Goal: Ask a question

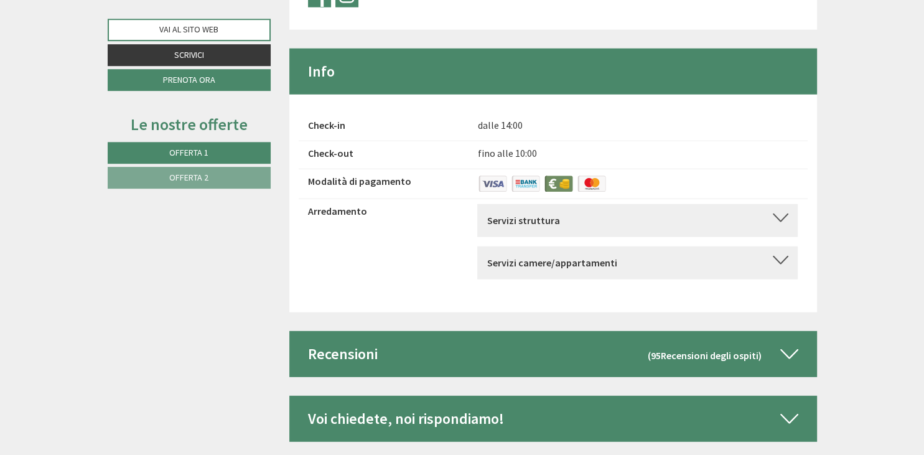
scroll to position [3287, 0]
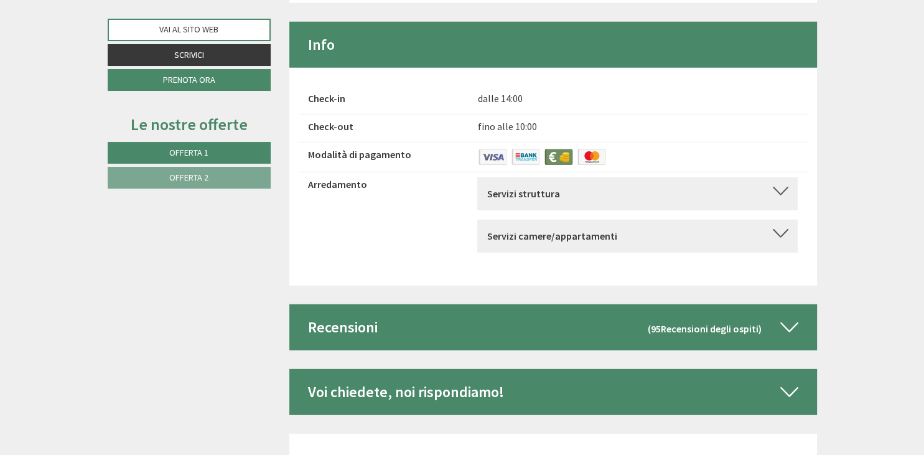
click at [526, 187] on b "Servizi struttura" at bounding box center [523, 193] width 73 height 12
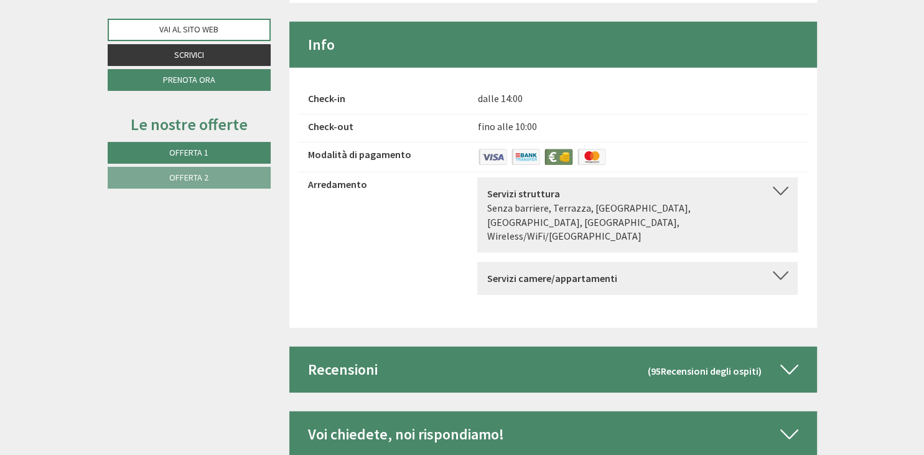
click at [679, 187] on div "Servizi struttura" at bounding box center [638, 194] width 302 height 14
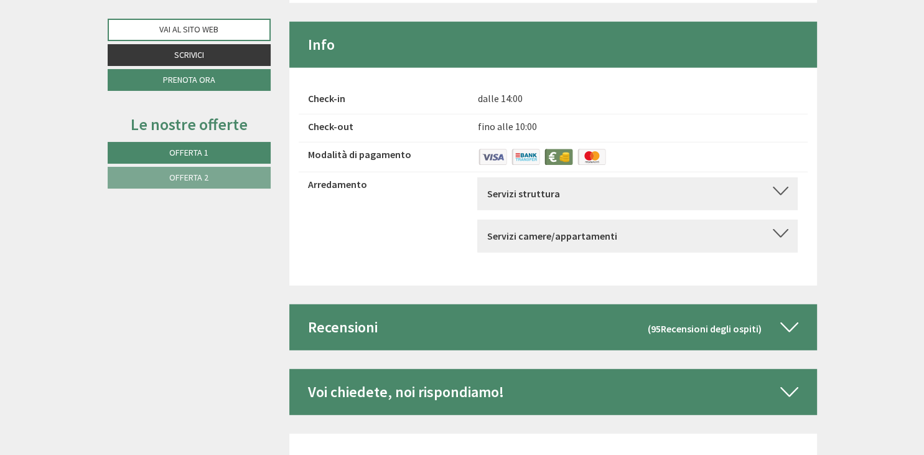
click at [605, 230] on b "Servizi camere/appartamenti" at bounding box center [552, 236] width 130 height 12
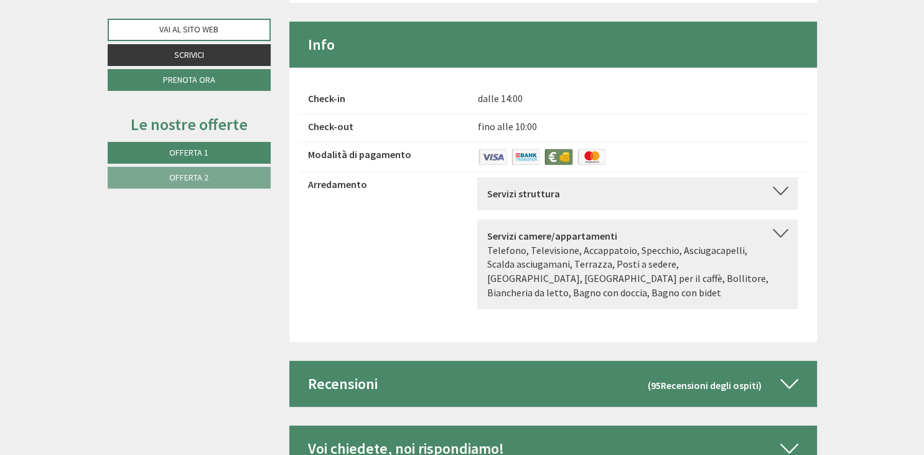
click at [776, 229] on div "Servizi camere/appartamenti" at bounding box center [638, 236] width 302 height 14
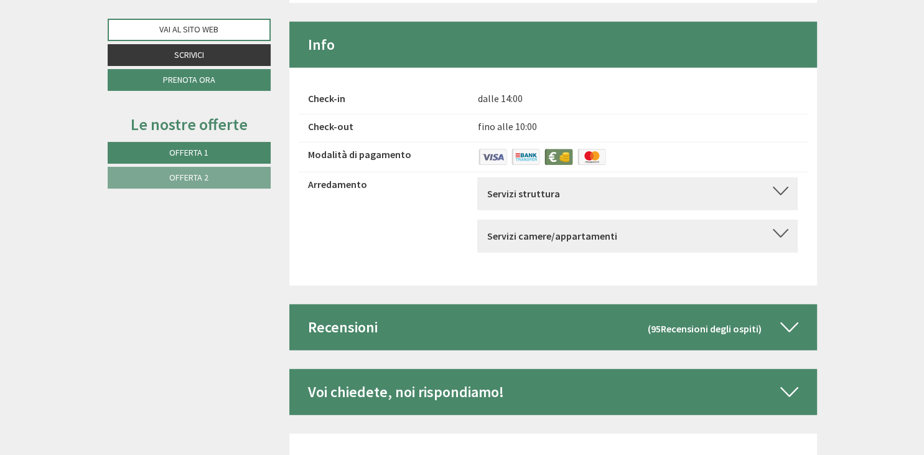
scroll to position [3459, 0]
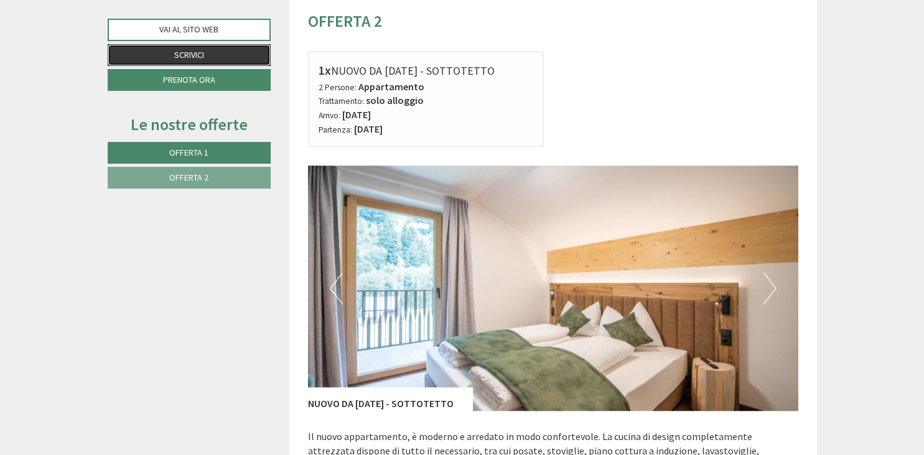
click at [242, 57] on link "Scrivici" at bounding box center [189, 55] width 163 height 22
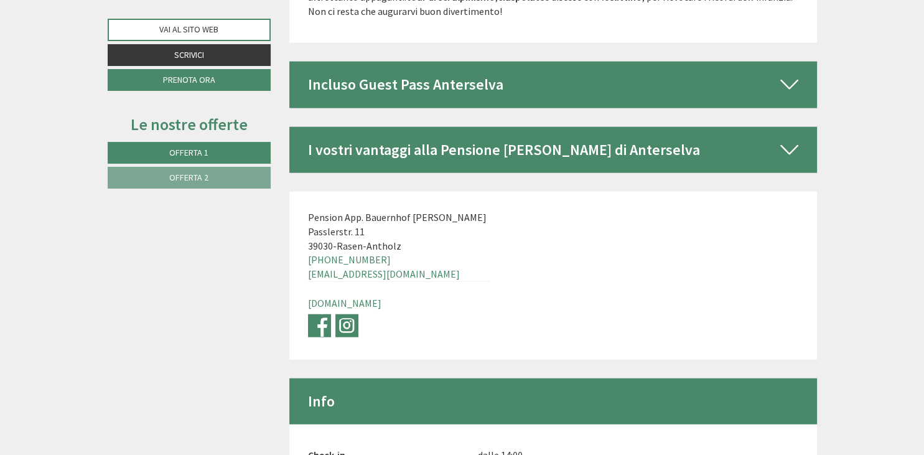
scroll to position [3459, 0]
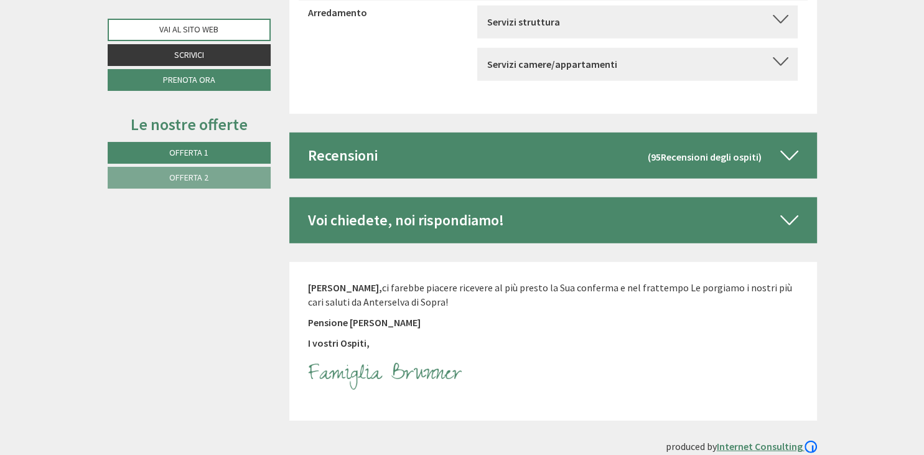
click at [362, 336] on p "I vostri Ospiti," at bounding box center [553, 343] width 491 height 14
click at [348, 357] on img at bounding box center [385, 376] width 155 height 39
click at [346, 281] on p "Signor [PERSON_NAME], ci farebbe piacere ricevere al più presto la Sua conferma…" at bounding box center [553, 295] width 491 height 29
click at [355, 262] on div "Signor [PERSON_NAME], ci farebbe piacere ricevere al più presto la Sua conferma…" at bounding box center [553, 341] width 528 height 158
click at [449, 198] on div "Voi chiedete, noi rispondiamo!" at bounding box center [553, 220] width 528 height 46
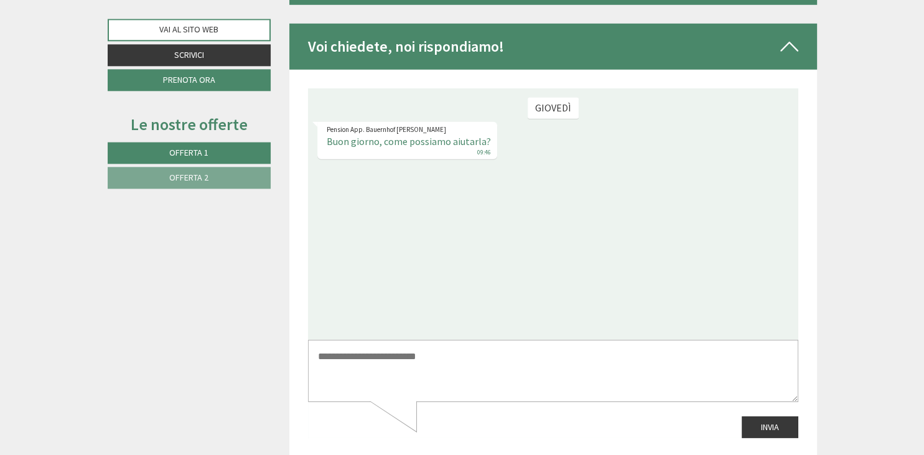
scroll to position [3656, 0]
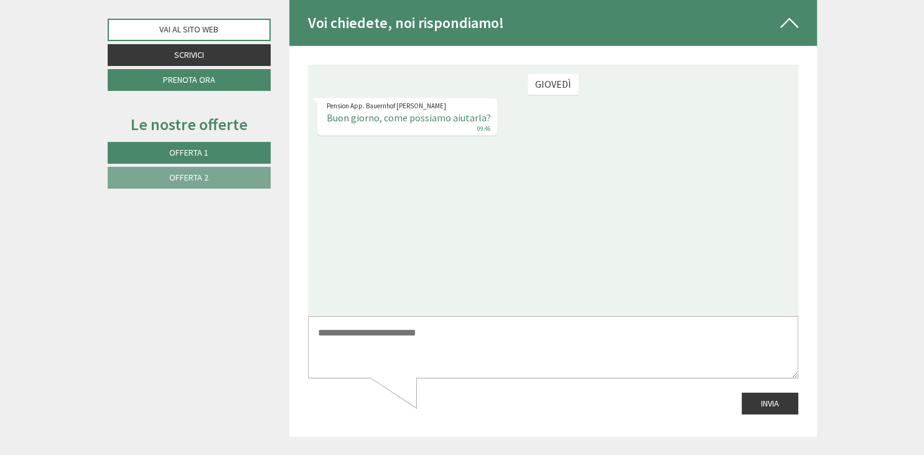
click at [460, 336] on textarea at bounding box center [553, 347] width 491 height 63
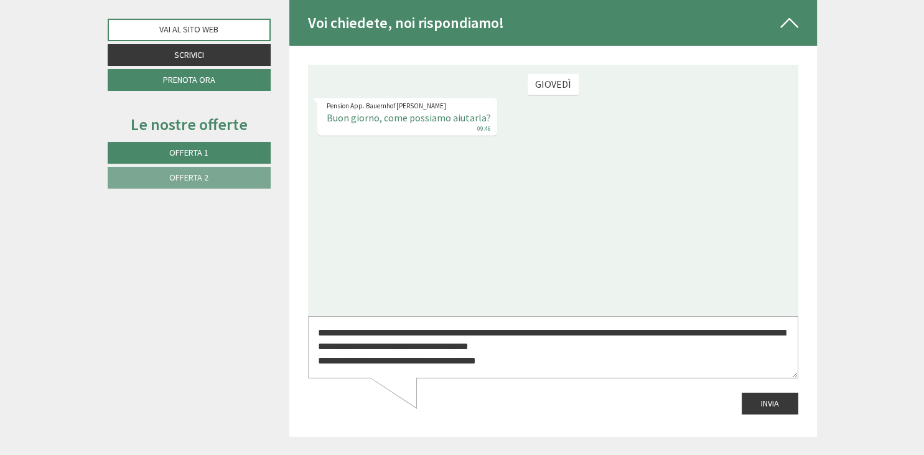
click at [767, 332] on textarea "**********" at bounding box center [553, 347] width 491 height 63
click at [527, 365] on textarea "**********" at bounding box center [553, 347] width 491 height 63
type textarea "**********"
click at [791, 410] on button "Invia" at bounding box center [770, 404] width 57 height 22
